Goal: Navigation & Orientation: Find specific page/section

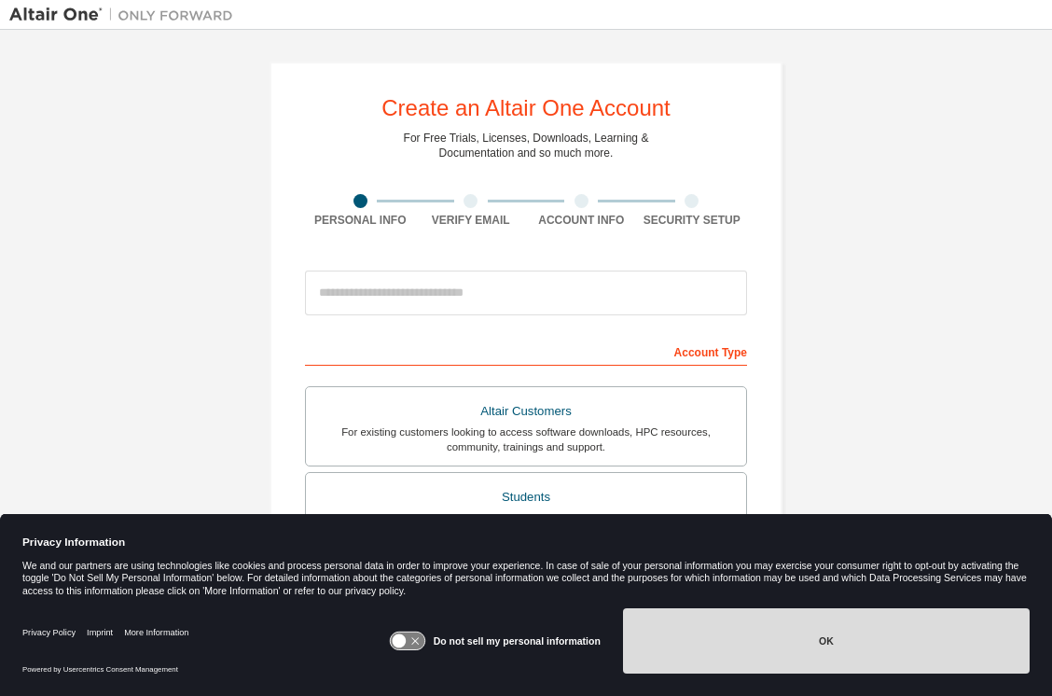
click at [748, 654] on button "OK" at bounding box center [826, 640] width 407 height 65
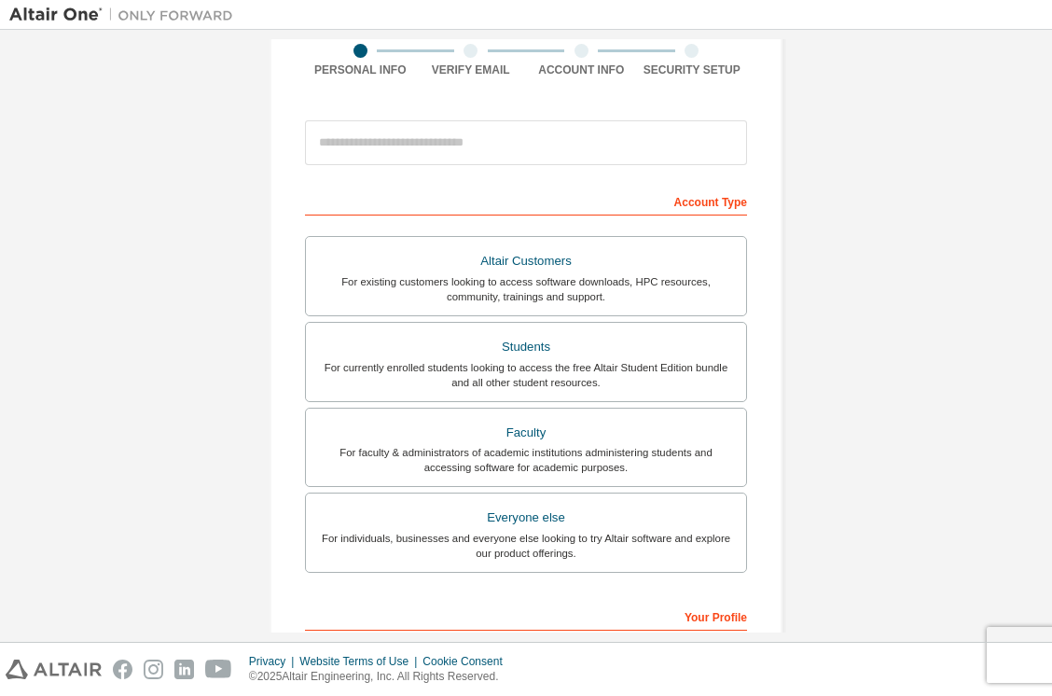
scroll to position [144, 0]
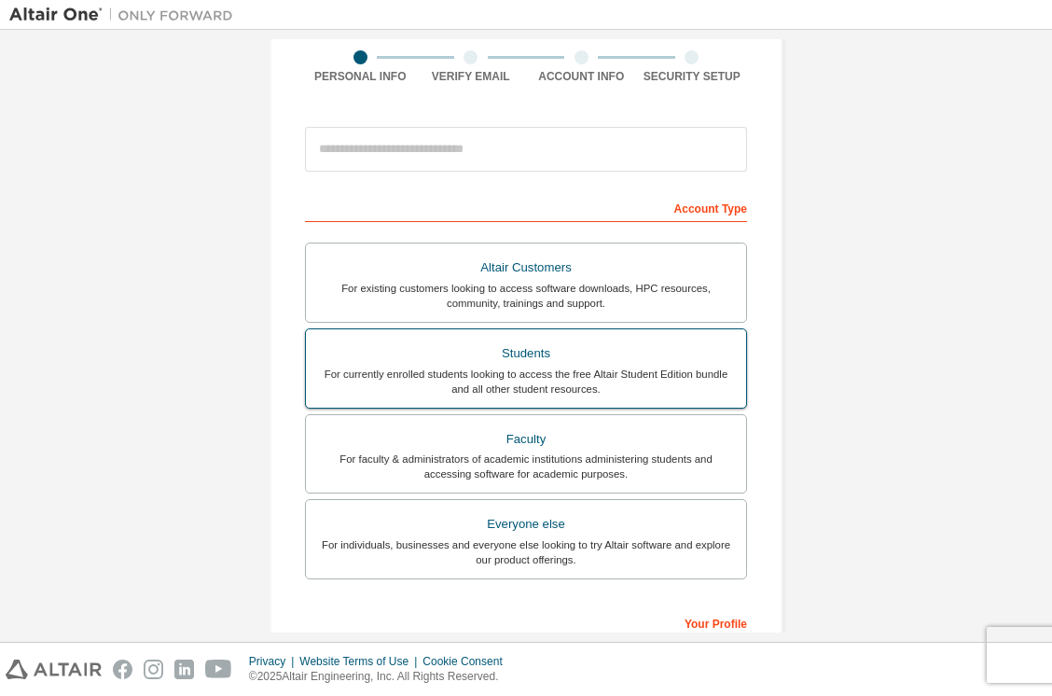
click at [662, 376] on div "For currently enrolled students looking to access the free Altair Student Editi…" at bounding box center [526, 381] width 418 height 30
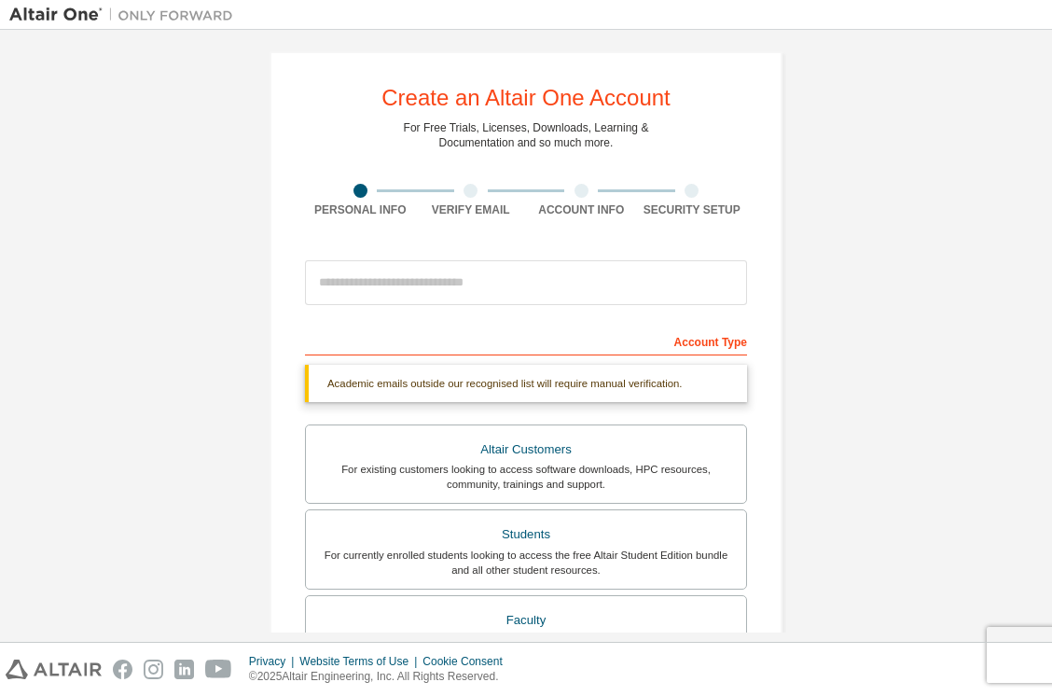
scroll to position [0, 0]
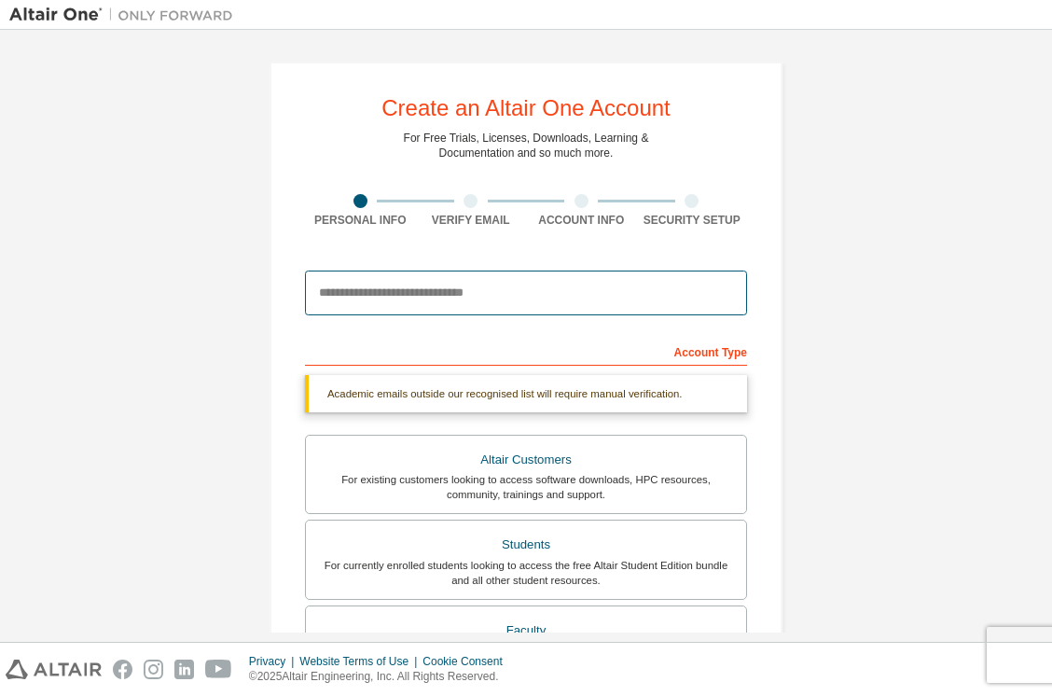
click at [561, 297] on input "email" at bounding box center [526, 292] width 442 height 45
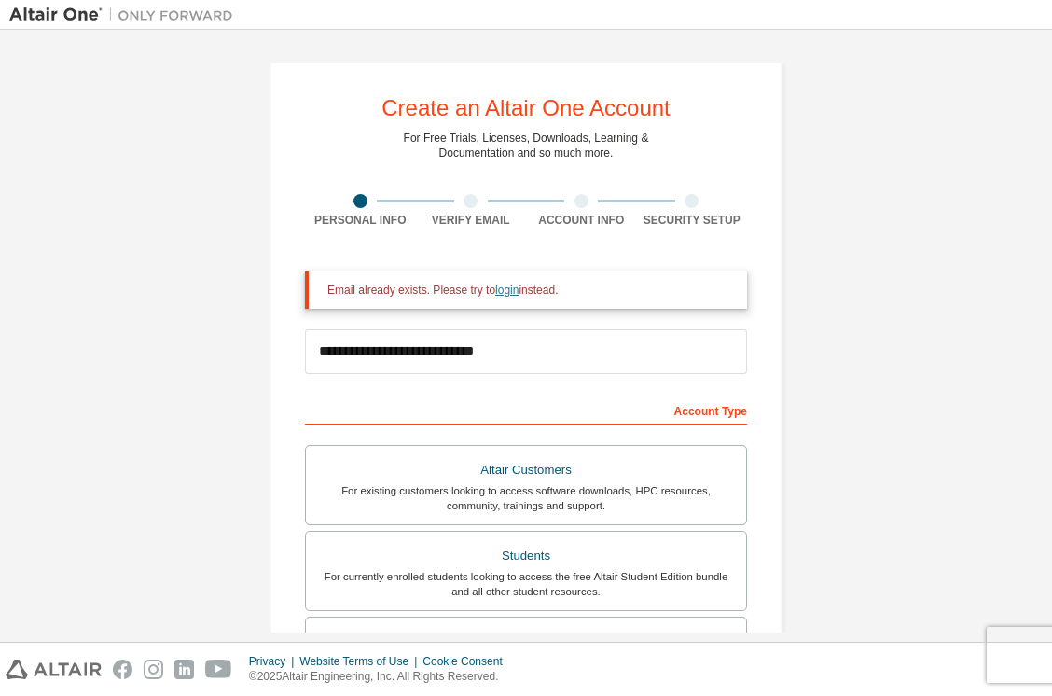
type input "**********"
click at [515, 289] on link "login" at bounding box center [506, 289] width 23 height 13
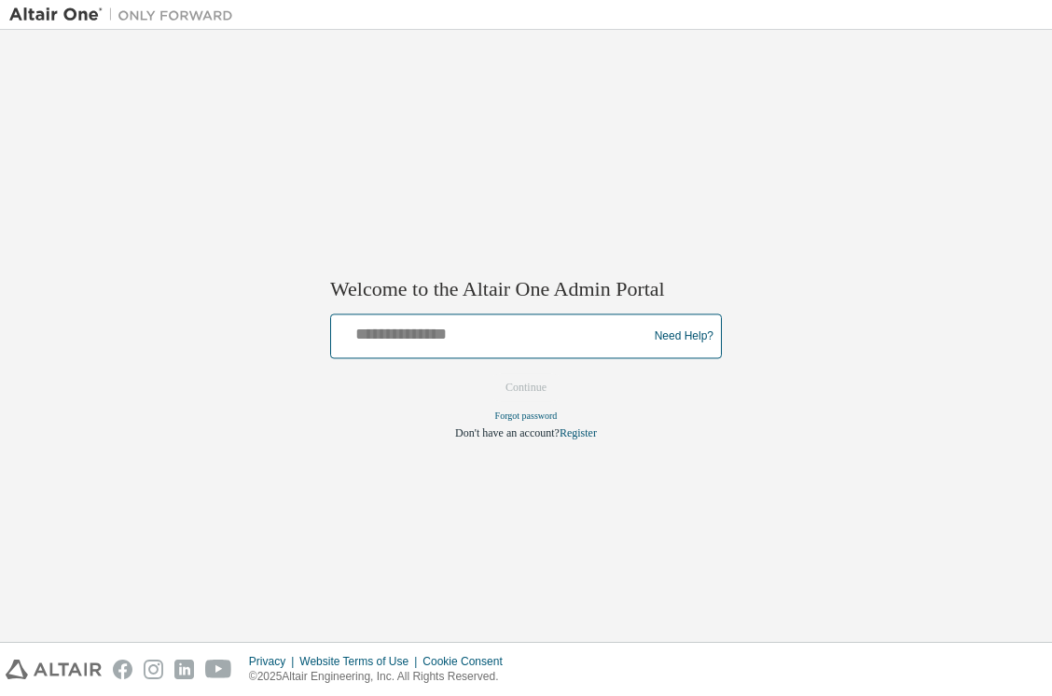
click at [476, 342] on input "text" at bounding box center [491, 332] width 307 height 27
type input "**********"
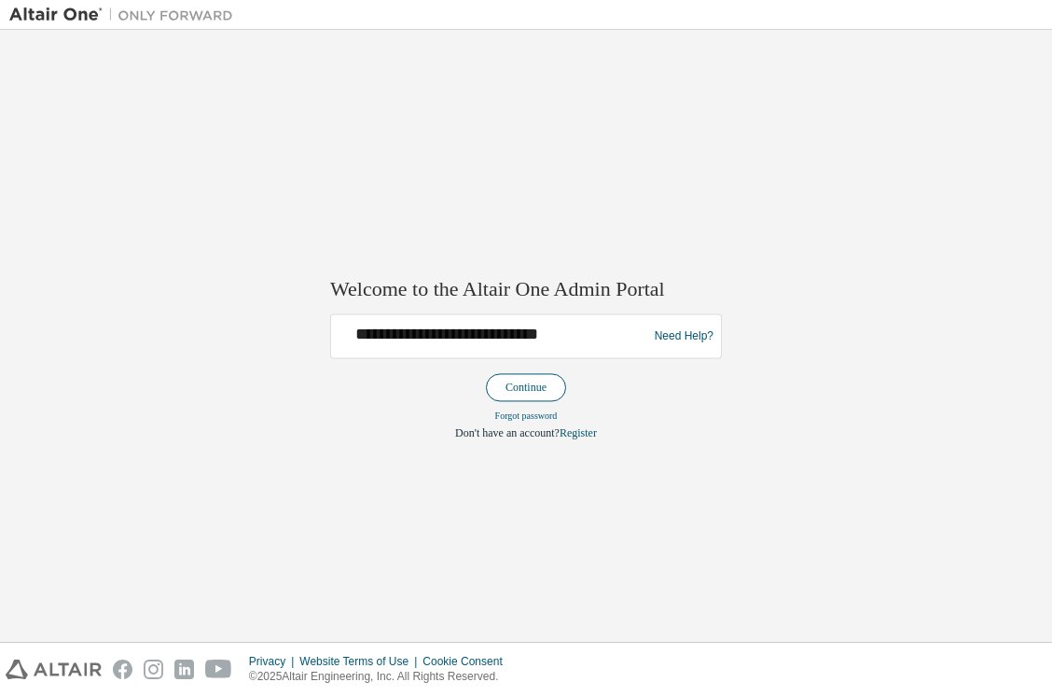
click at [533, 386] on button "Continue" at bounding box center [526, 388] width 80 height 28
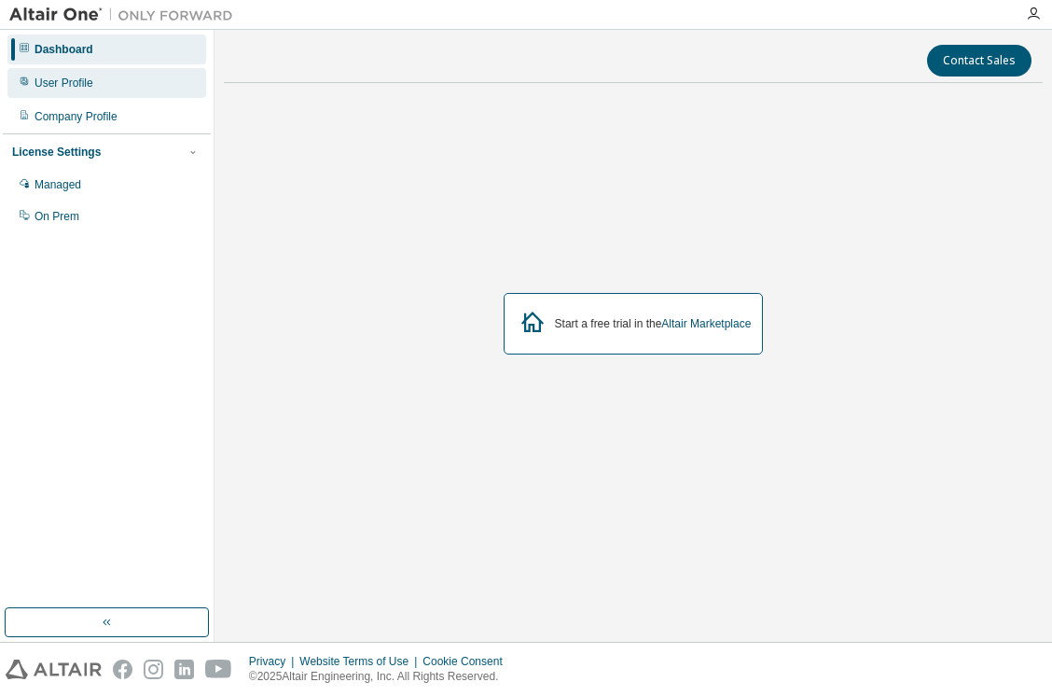
click at [84, 96] on div "User Profile" at bounding box center [106, 83] width 199 height 30
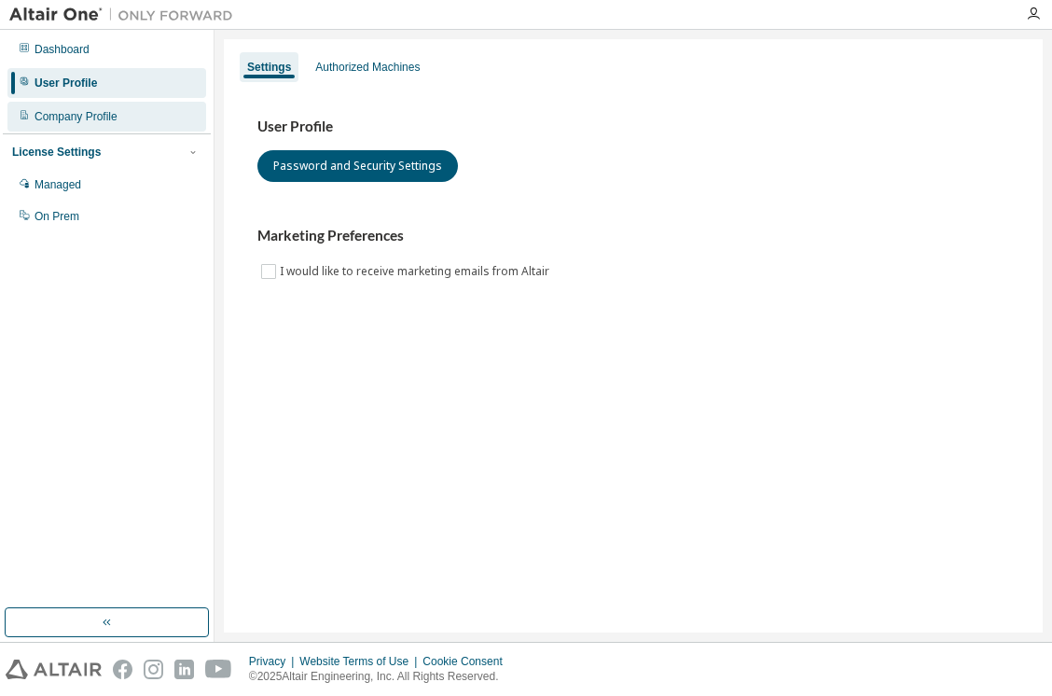
click at [90, 116] on div "Company Profile" at bounding box center [76, 116] width 83 height 15
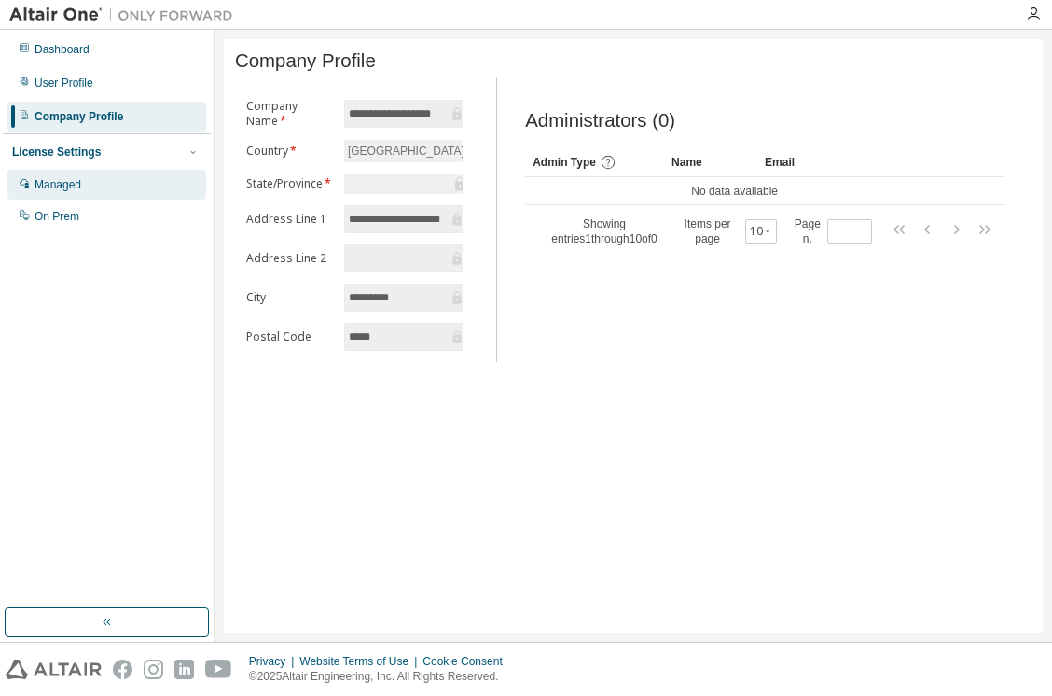
click at [75, 188] on div "Managed" at bounding box center [58, 184] width 47 height 15
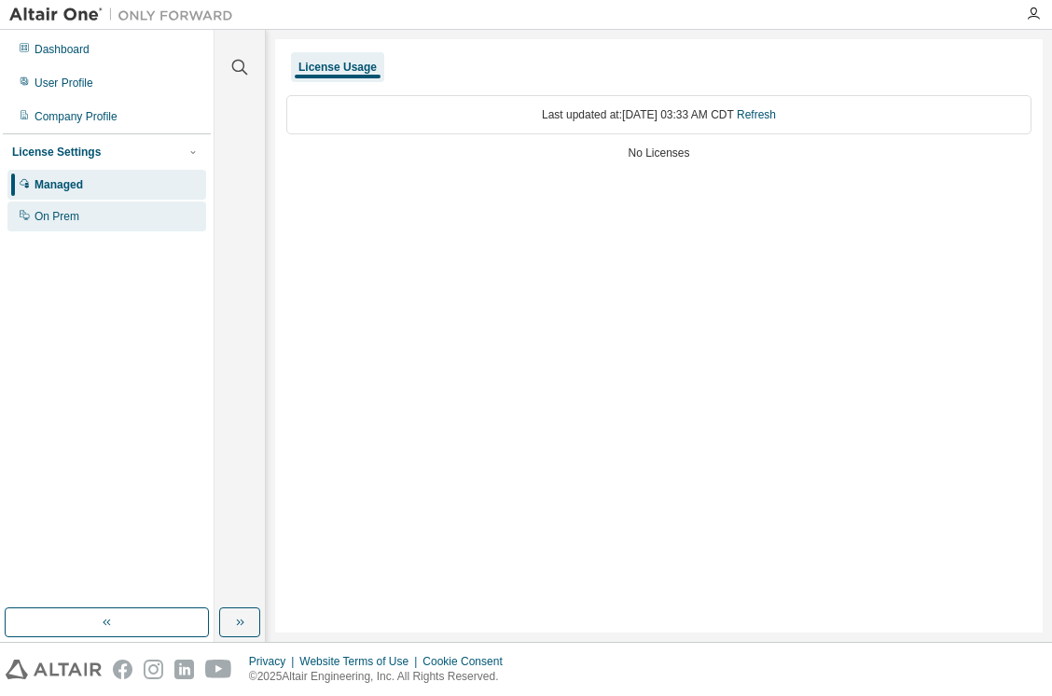
click at [79, 218] on div "On Prem" at bounding box center [57, 216] width 45 height 15
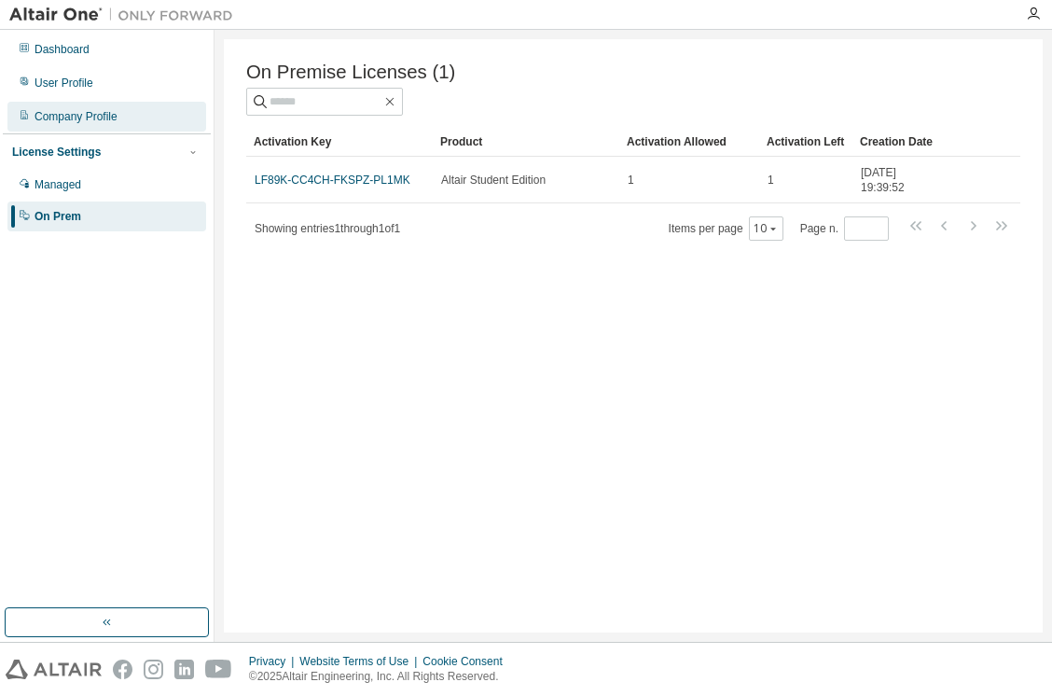
click at [107, 123] on div "Company Profile" at bounding box center [76, 116] width 83 height 15
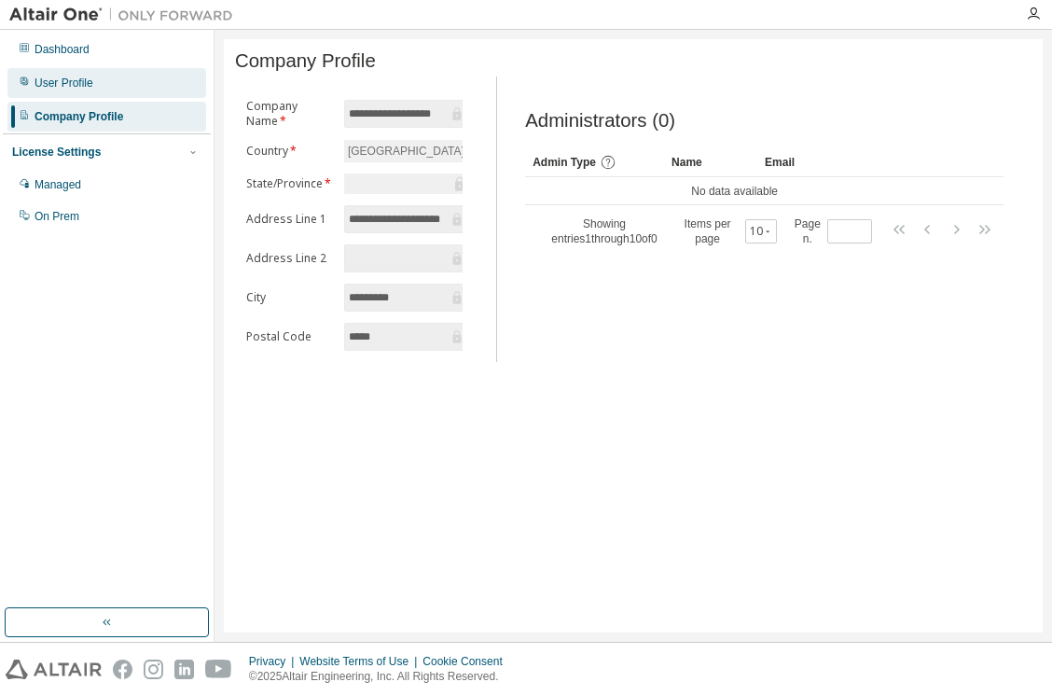
click at [100, 70] on div "User Profile" at bounding box center [106, 83] width 199 height 30
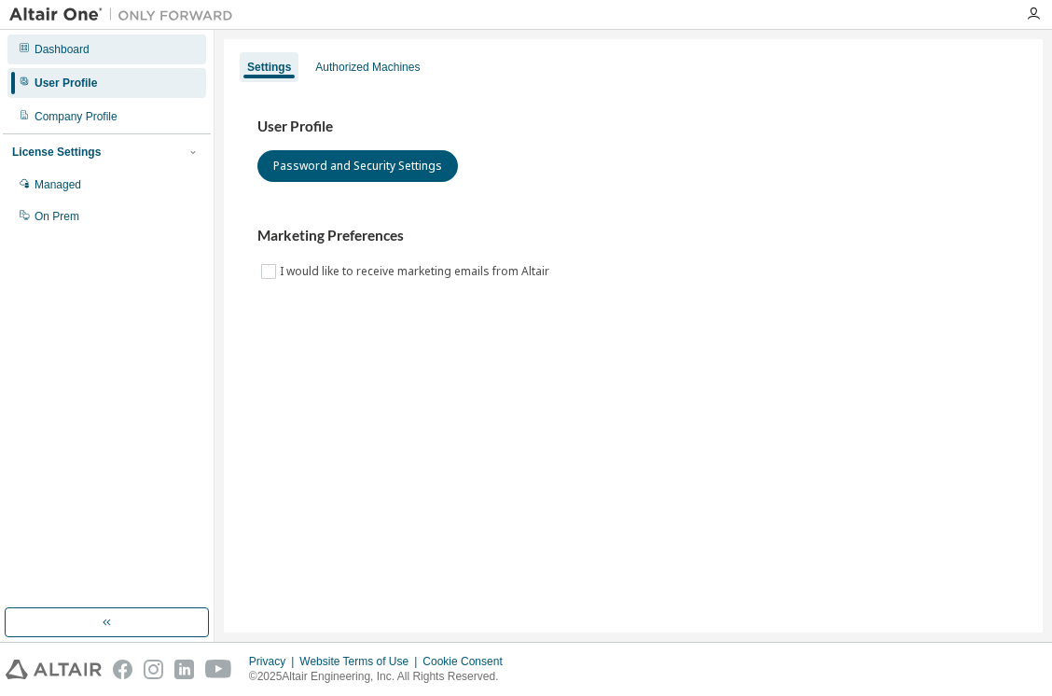
click at [90, 56] on div "Dashboard" at bounding box center [62, 49] width 55 height 15
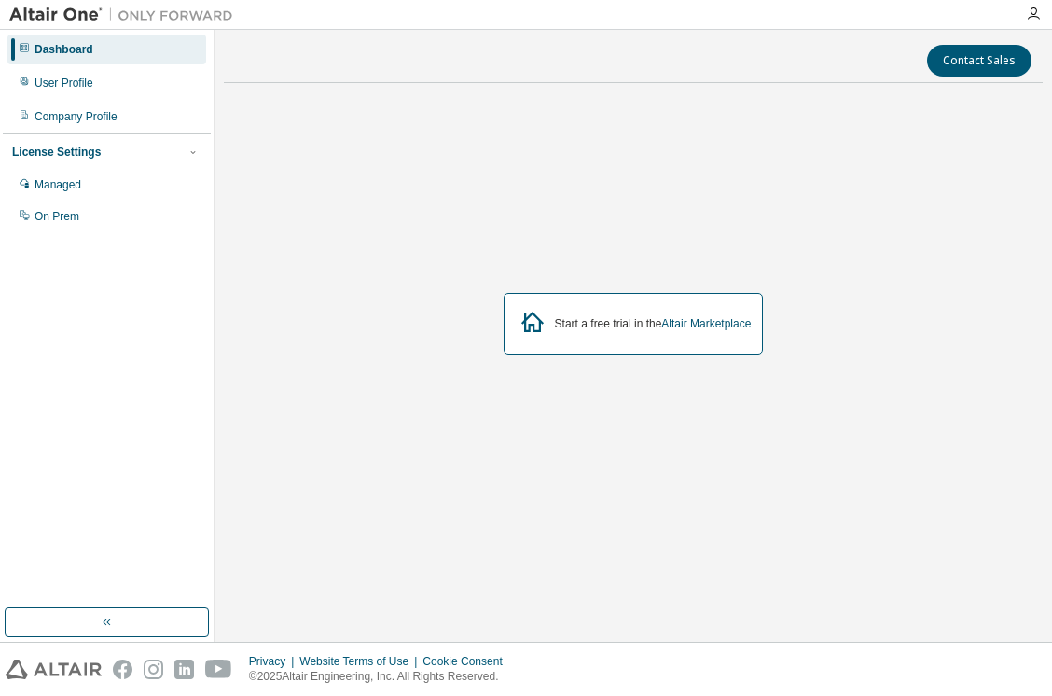
click at [637, 314] on div "Start a free trial in the Altair Marketplace" at bounding box center [634, 324] width 260 height 62
click at [525, 333] on icon at bounding box center [533, 322] width 34 height 34
click at [186, 617] on button "button" at bounding box center [107, 622] width 204 height 30
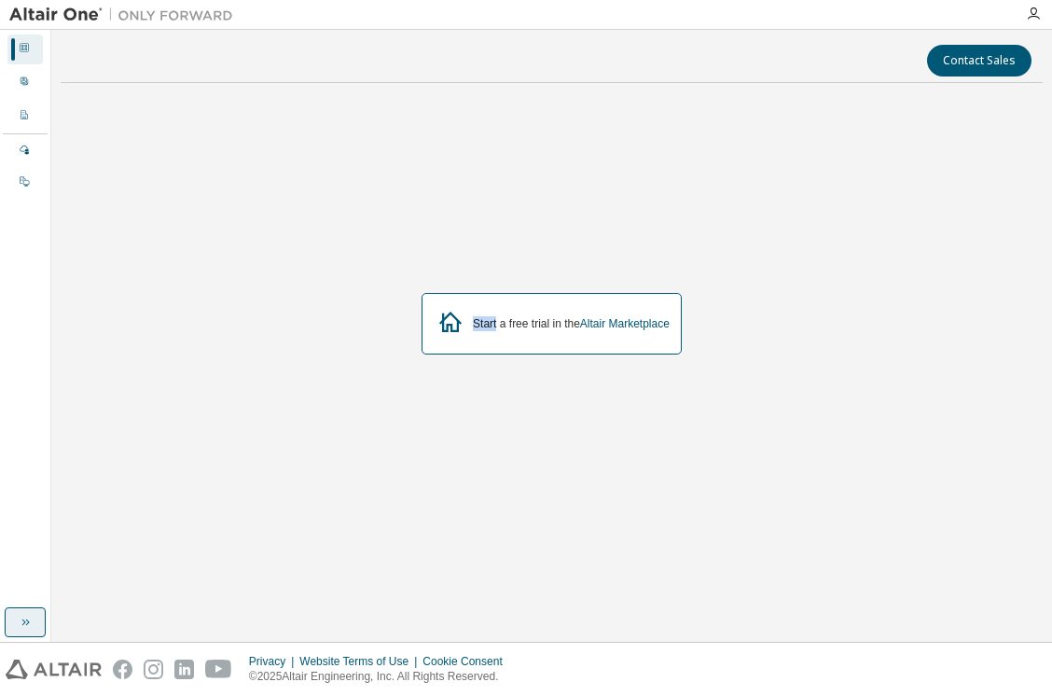
click at [29, 629] on button "button" at bounding box center [25, 622] width 41 height 30
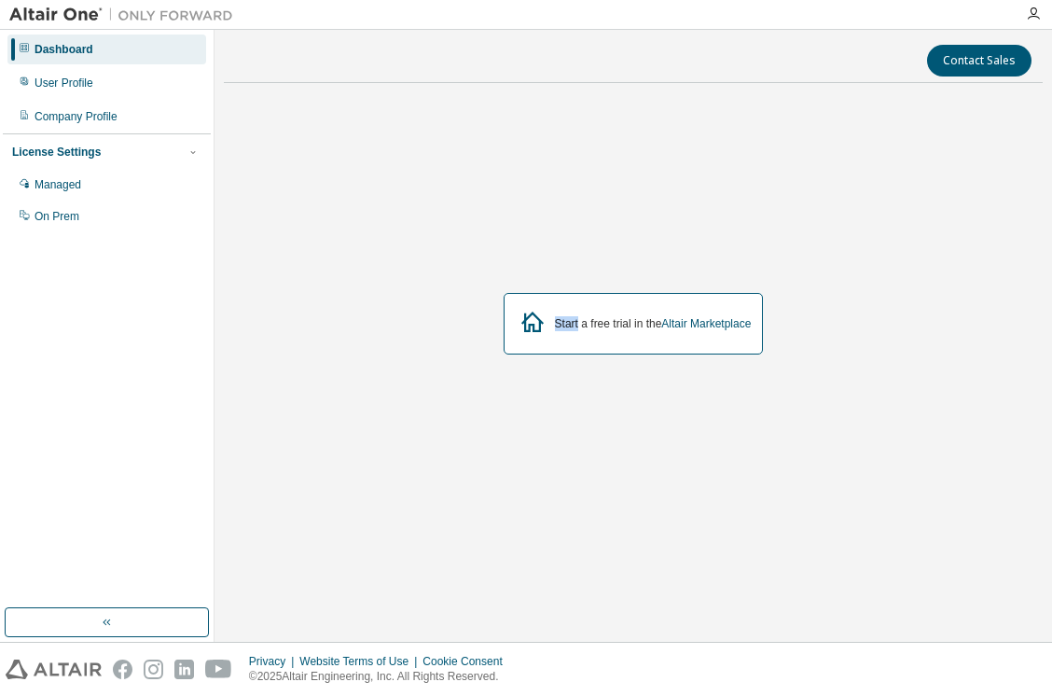
click at [372, 432] on div "Start a free trial in the Altair Marketplace" at bounding box center [633, 324] width 819 height 452
click at [1033, 19] on icon "button" at bounding box center [1033, 14] width 15 height 15
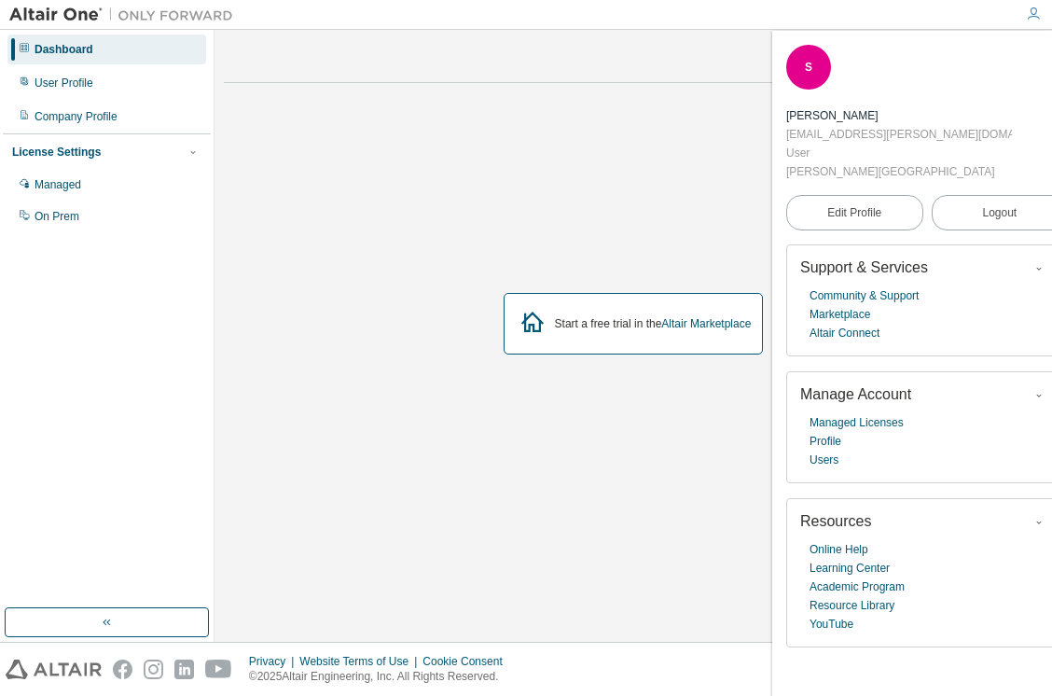
click at [630, 136] on div "Start a free trial in the Altair Marketplace" at bounding box center [633, 324] width 819 height 452
